Goal: Information Seeking & Learning: Learn about a topic

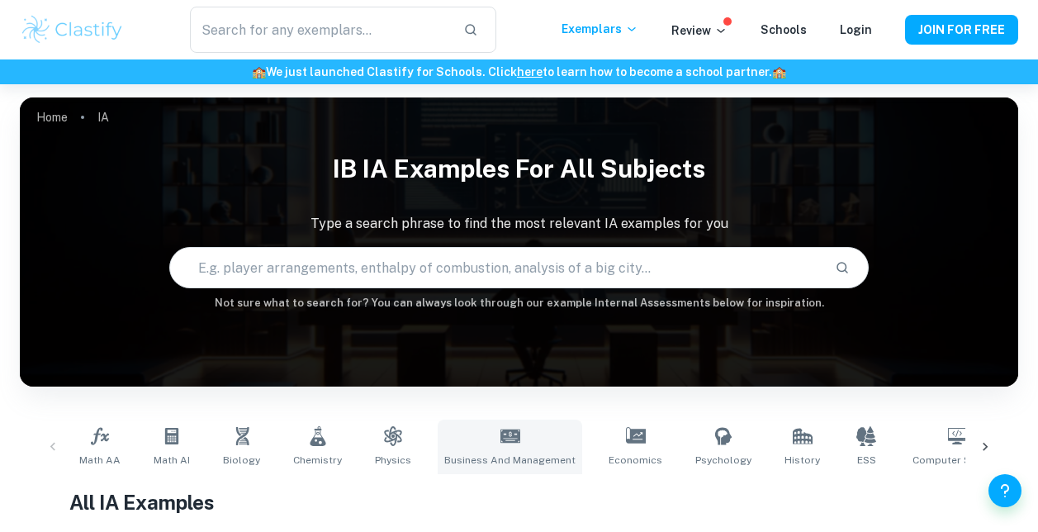
scroll to position [116, 0]
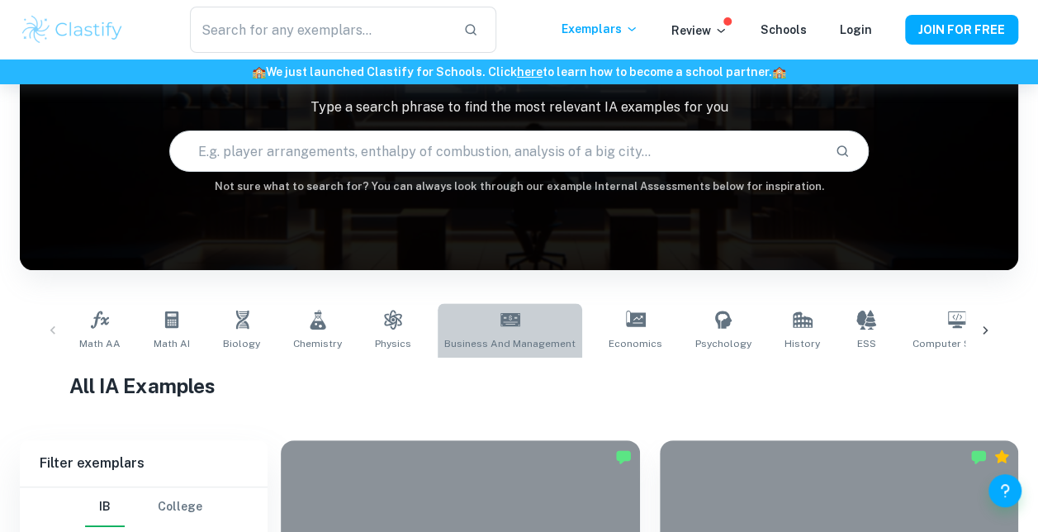
click at [528, 353] on link "Business and Management" at bounding box center [510, 330] width 144 height 54
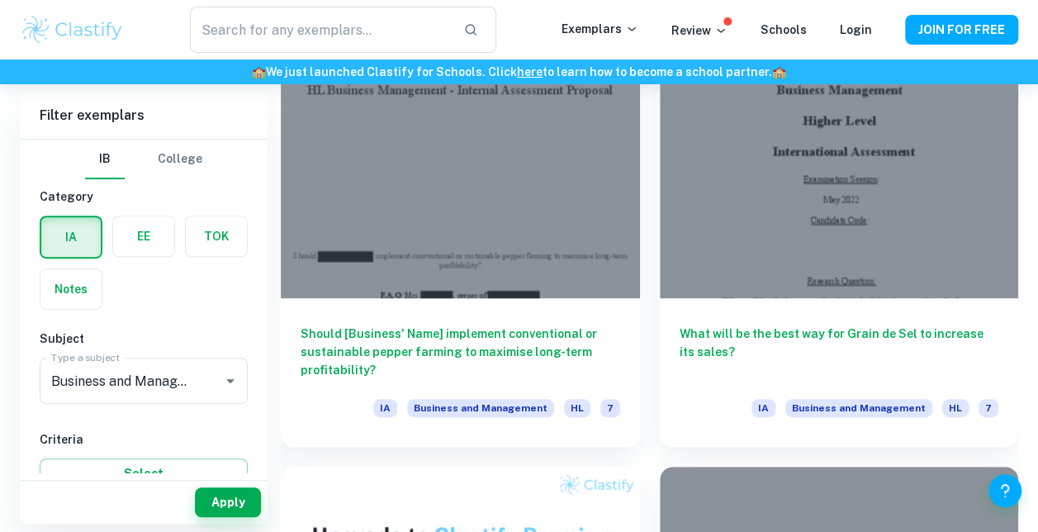
scroll to position [19003, 0]
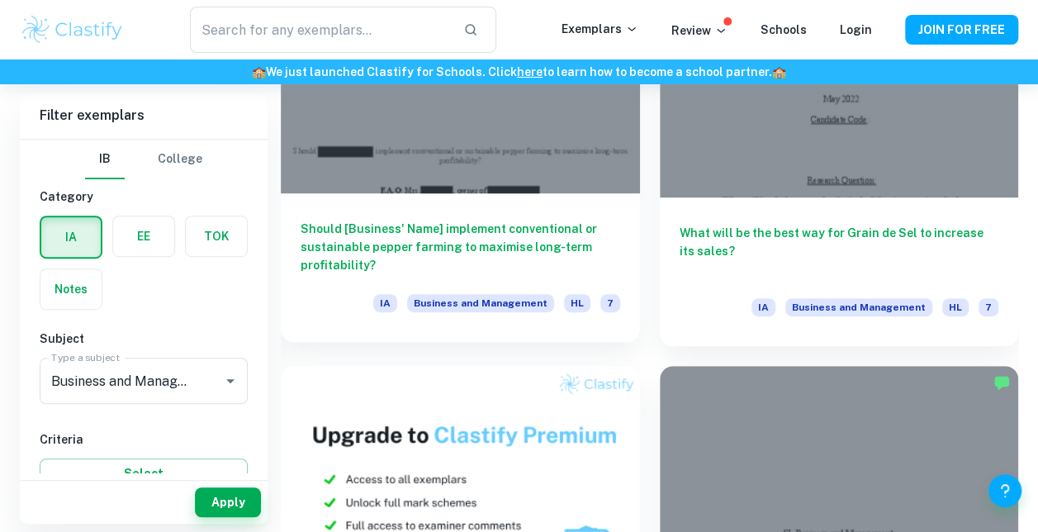
click at [433, 294] on span "Business and Management" at bounding box center [480, 303] width 147 height 18
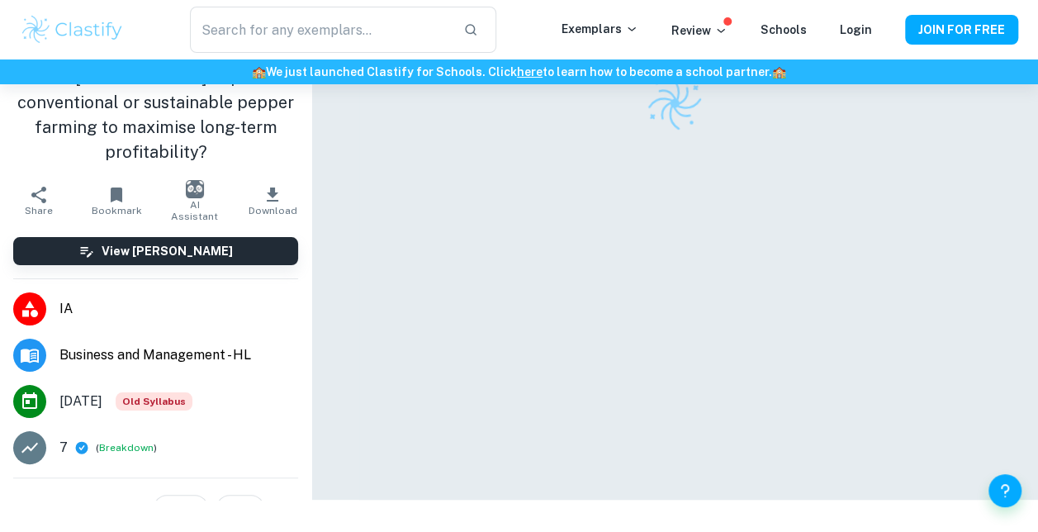
scroll to position [84, 0]
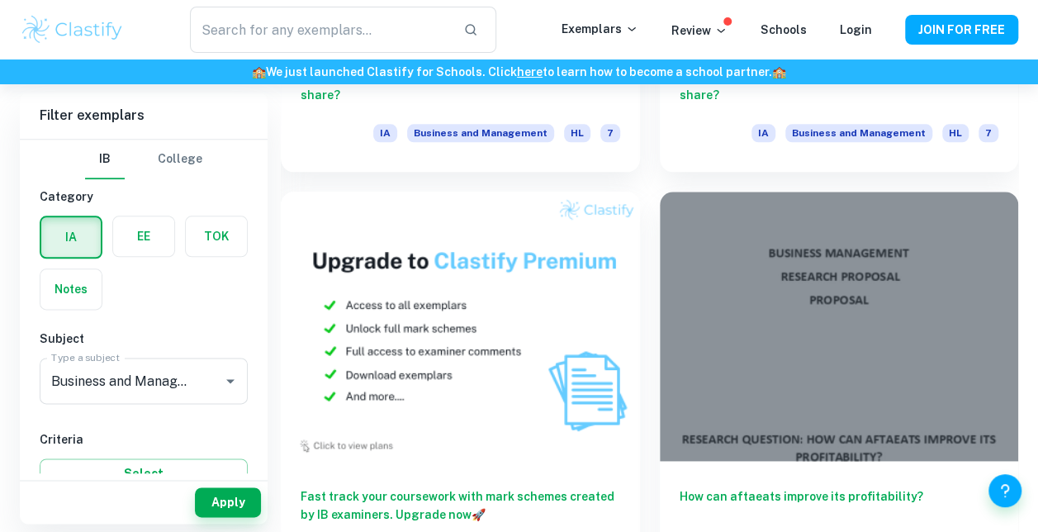
scroll to position [50696, 0]
